Goal: Navigation & Orientation: Find specific page/section

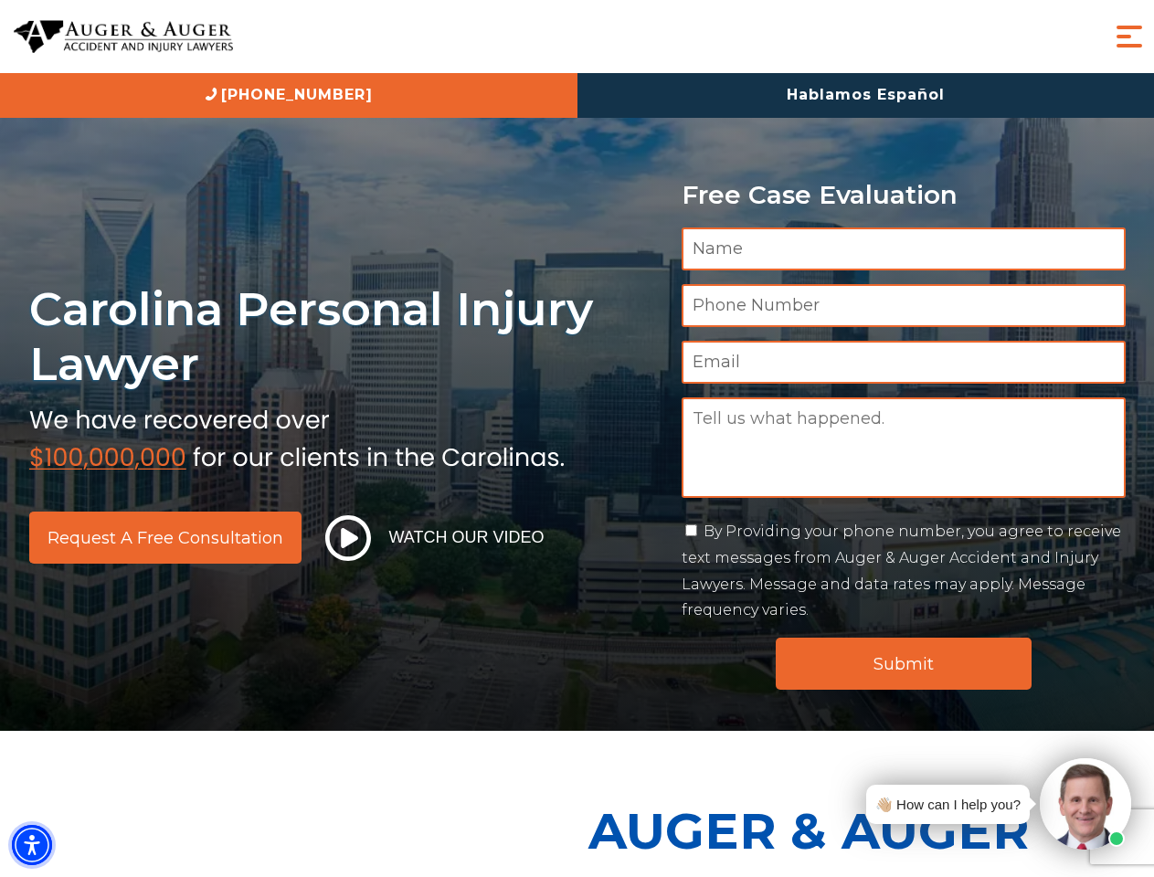
click at [32, 845] on img "Accessibility Menu" at bounding box center [32, 845] width 40 height 40
